Goal: Understand process/instructions

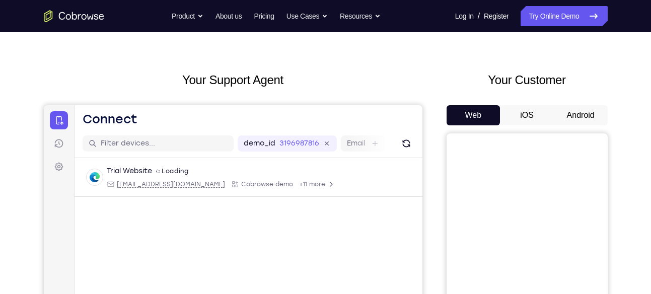
click at [581, 114] on button "Android" at bounding box center [581, 115] width 54 height 20
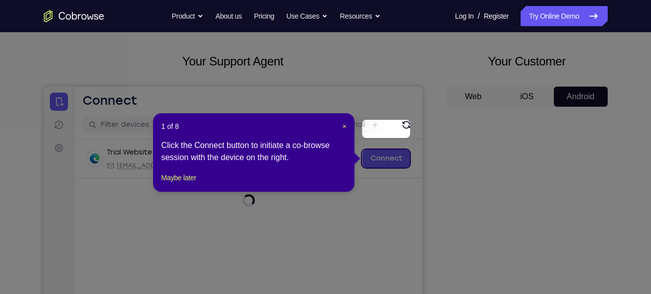
scroll to position [100, 0]
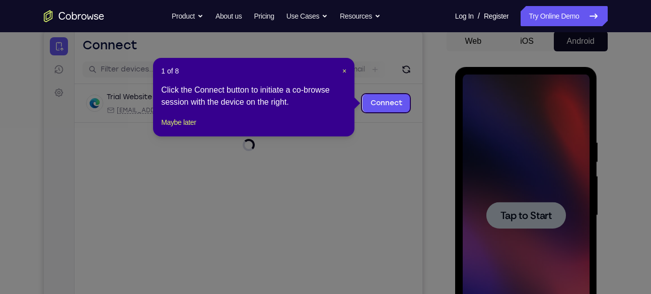
click at [340, 70] on header "1 of 8 ×" at bounding box center [253, 71] width 185 height 10
click at [343, 70] on span "×" at bounding box center [344, 71] width 4 height 8
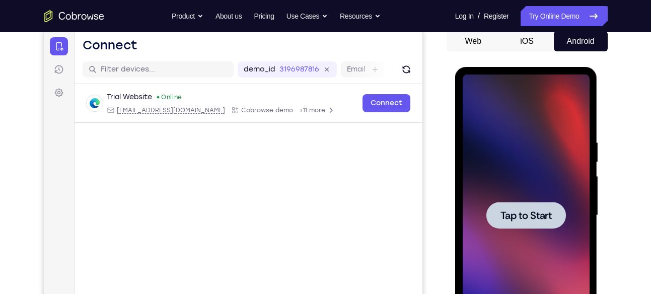
click at [507, 216] on span "Tap to Start" at bounding box center [526, 215] width 51 height 10
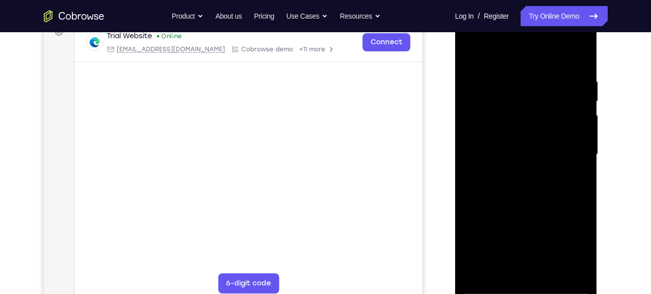
scroll to position [162, 0]
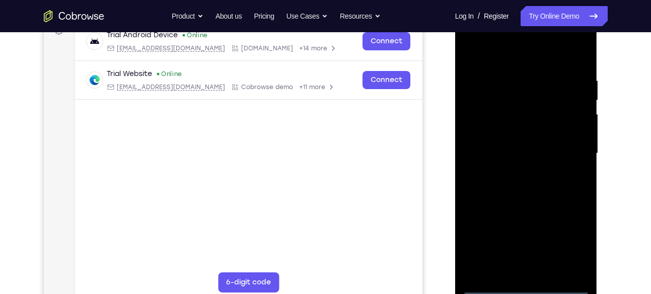
click at [522, 284] on div at bounding box center [526, 154] width 127 height 282
click at [575, 243] on div at bounding box center [526, 154] width 127 height 282
click at [512, 58] on div at bounding box center [526, 154] width 127 height 282
click at [480, 122] on div at bounding box center [526, 154] width 127 height 282
click at [502, 155] on div at bounding box center [526, 154] width 127 height 282
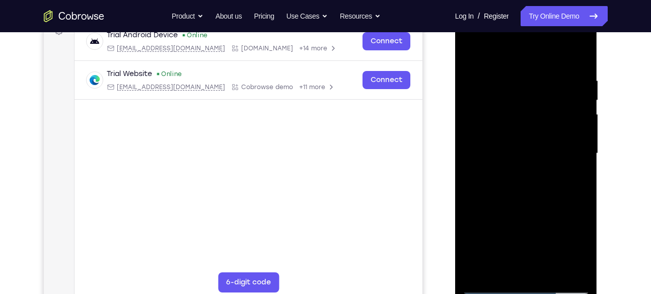
click at [526, 143] on div at bounding box center [526, 154] width 127 height 282
click at [575, 146] on div at bounding box center [526, 154] width 127 height 282
click at [514, 164] on div at bounding box center [526, 154] width 127 height 282
click at [534, 270] on div at bounding box center [526, 154] width 127 height 282
click at [560, 63] on div at bounding box center [526, 154] width 127 height 282
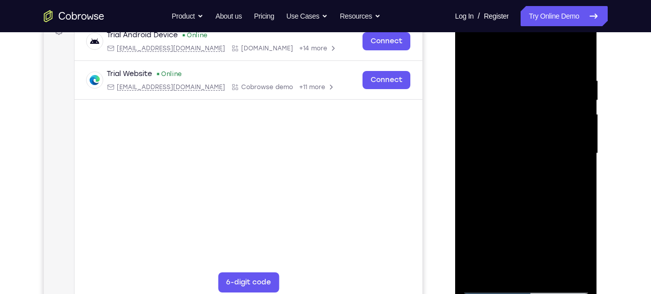
click at [474, 53] on div at bounding box center [526, 154] width 127 height 282
drag, startPoint x: 533, startPoint y: 222, endPoint x: 529, endPoint y: 118, distance: 104.3
click at [529, 118] on div at bounding box center [526, 154] width 127 height 282
drag, startPoint x: 499, startPoint y: 87, endPoint x: 560, endPoint y: 201, distance: 129.8
click at [560, 201] on div at bounding box center [526, 154] width 127 height 282
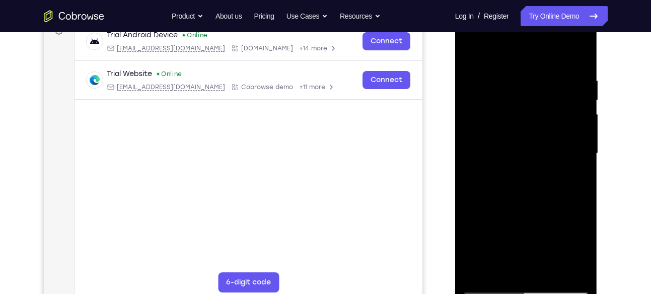
click at [562, 64] on div at bounding box center [526, 154] width 127 height 282
click at [564, 65] on div at bounding box center [526, 154] width 127 height 282
click at [469, 50] on div at bounding box center [526, 154] width 127 height 282
click at [567, 53] on div at bounding box center [526, 154] width 127 height 282
click at [491, 286] on div at bounding box center [526, 154] width 127 height 282
